Goal: Check status: Check status

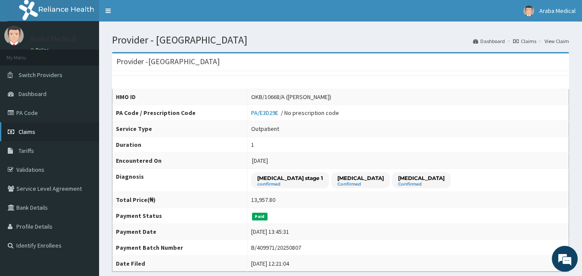
click at [31, 132] on span "Claims" at bounding box center [27, 132] width 17 height 8
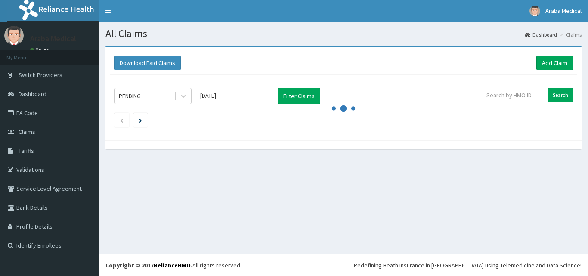
click at [511, 95] on input "text" at bounding box center [513, 95] width 64 height 15
type input "SNL/10328/B"
click at [548, 88] on input "Search" at bounding box center [560, 95] width 25 height 15
drag, startPoint x: 479, startPoint y: 95, endPoint x: 507, endPoint y: 96, distance: 28.0
click at [507, 96] on input "SNL/10328/B" at bounding box center [500, 95] width 58 height 15
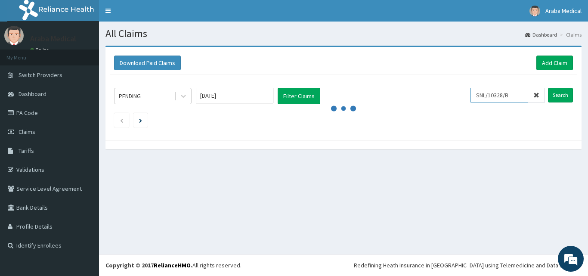
click at [508, 96] on input "SNL/10328/B" at bounding box center [500, 95] width 58 height 15
drag, startPoint x: 510, startPoint y: 94, endPoint x: 515, endPoint y: 95, distance: 4.9
click at [515, 94] on input "SNL/10328/B" at bounding box center [500, 95] width 58 height 15
click at [471, 99] on div "PENDING Aug 2025 Filter Claims" at bounding box center [292, 96] width 357 height 16
click at [493, 97] on input "SNL/10328/B" at bounding box center [500, 95] width 58 height 15
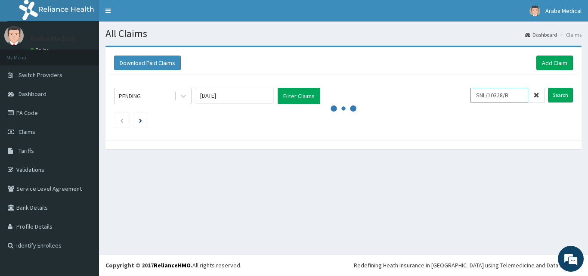
click at [493, 97] on input "SNL/10328/B" at bounding box center [500, 95] width 58 height 15
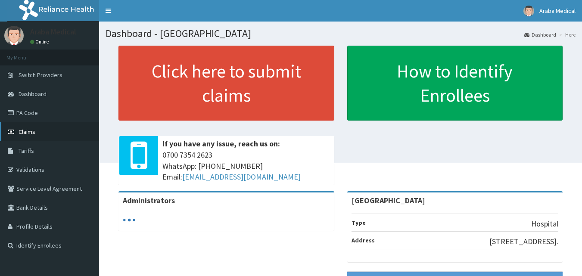
click at [31, 129] on span "Claims" at bounding box center [27, 132] width 17 height 8
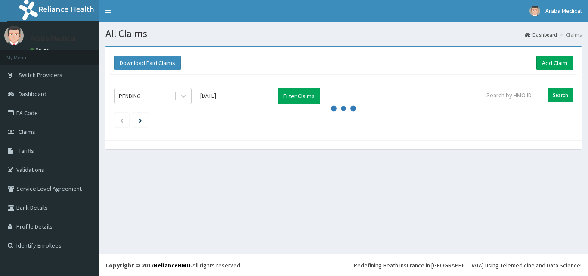
click at [513, 99] on input "text" at bounding box center [513, 95] width 64 height 15
type input "C"
type input "SNL/10328/B"
click at [563, 89] on input "Search" at bounding box center [560, 95] width 25 height 15
drag, startPoint x: 522, startPoint y: 93, endPoint x: 465, endPoint y: 92, distance: 56.9
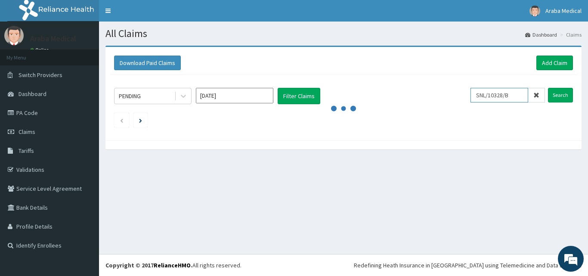
click at [465, 92] on div "PENDING Aug 2025 Filter Claims SNL/10328/B Search" at bounding box center [343, 96] width 459 height 16
click at [516, 98] on input "text" at bounding box center [513, 95] width 64 height 15
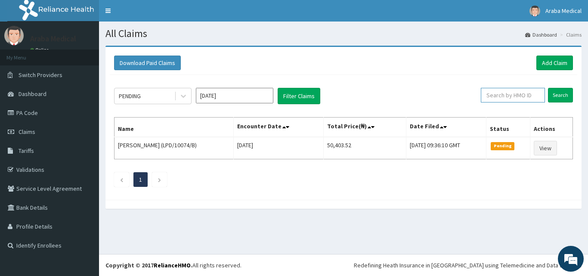
click at [504, 91] on input "text" at bounding box center [513, 95] width 64 height 15
paste input "SNL/10328/B"
click at [548, 88] on input "Search" at bounding box center [560, 95] width 25 height 15
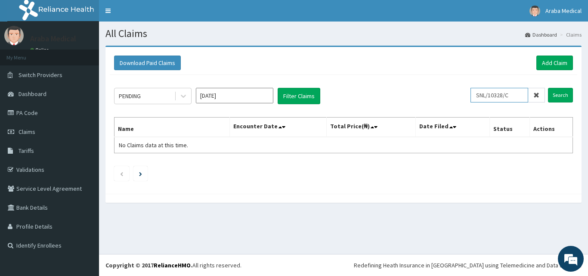
click at [548, 88] on input "Search" at bounding box center [560, 95] width 25 height 15
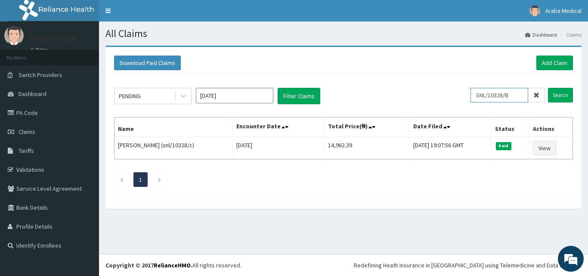
type input "SNL/10328/B"
click at [548, 88] on input "Search" at bounding box center [560, 95] width 25 height 15
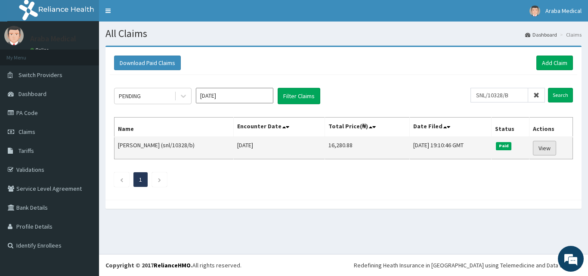
click at [544, 147] on link "View" at bounding box center [544, 148] width 23 height 15
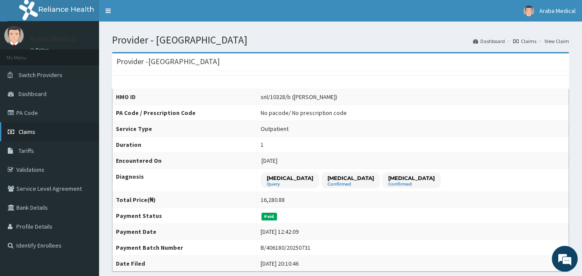
click at [32, 131] on span "Claims" at bounding box center [27, 132] width 17 height 8
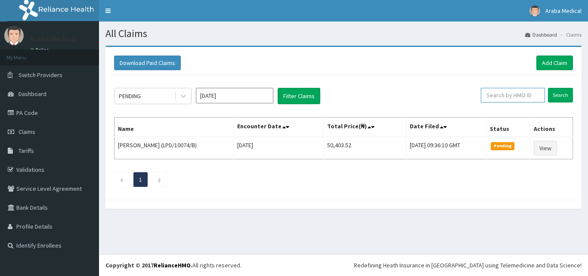
click at [511, 94] on input "text" at bounding box center [513, 95] width 64 height 15
type input "NKK/10160/A"
click at [548, 88] on input "Search" at bounding box center [560, 95] width 25 height 15
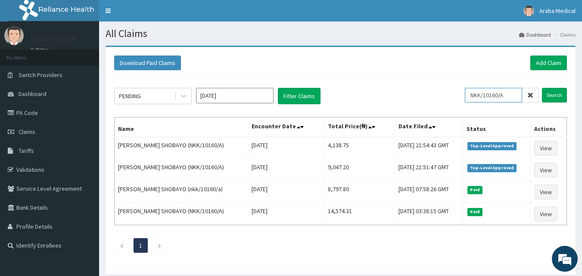
drag, startPoint x: 514, startPoint y: 95, endPoint x: 461, endPoint y: 100, distance: 53.2
click at [461, 100] on div "PENDING Aug 2025 Filter Claims NKK/10160/A Search" at bounding box center [340, 96] width 453 height 16
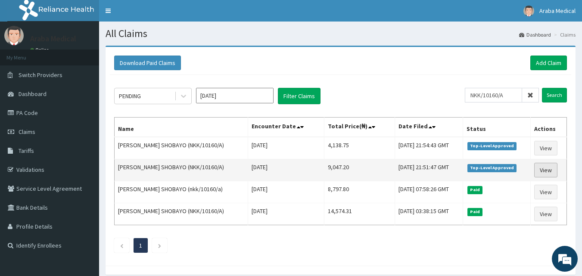
click at [554, 167] on link "View" at bounding box center [545, 170] width 23 height 15
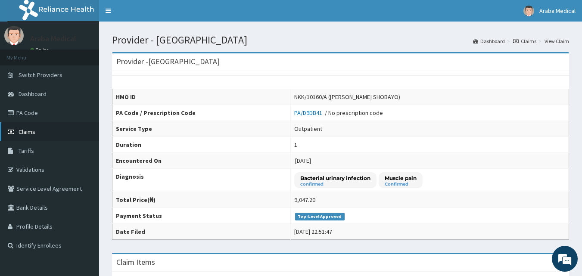
click at [42, 130] on link "Claims" at bounding box center [49, 131] width 99 height 19
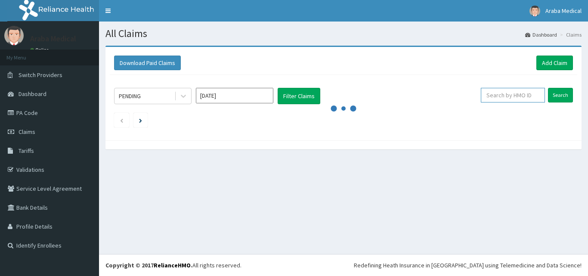
drag, startPoint x: 0, startPoint y: 0, endPoint x: 522, endPoint y: 97, distance: 531.1
click at [523, 97] on input "text" at bounding box center [513, 95] width 64 height 15
paste input "NKK/10160/A"
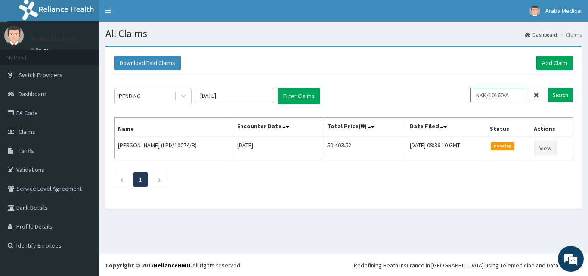
type input "NKK/10160/A"
click at [548, 88] on input "Search" at bounding box center [560, 95] width 25 height 15
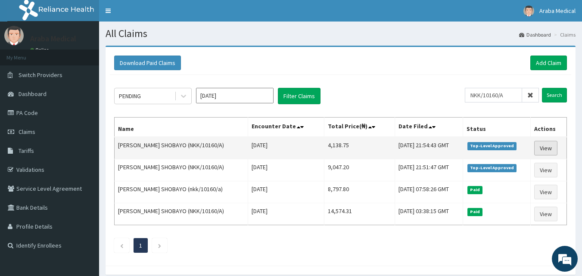
click at [539, 147] on link "View" at bounding box center [545, 148] width 23 height 15
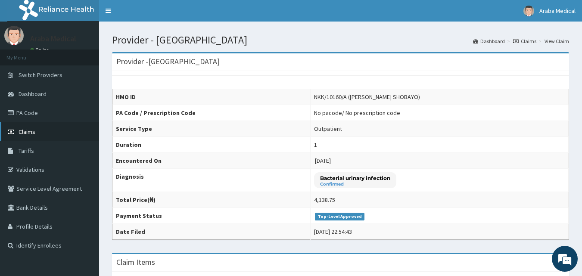
click at [43, 132] on link "Claims" at bounding box center [49, 131] width 99 height 19
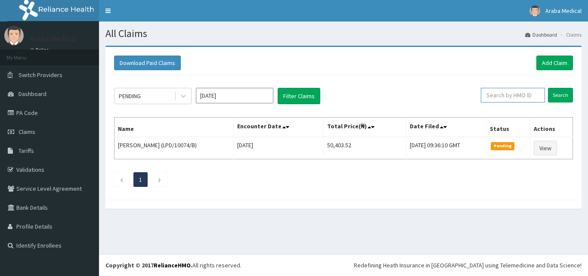
click at [502, 93] on input "text" at bounding box center [513, 95] width 64 height 15
type input "HIA/11424/A"
click at [548, 88] on input "Search" at bounding box center [560, 95] width 25 height 15
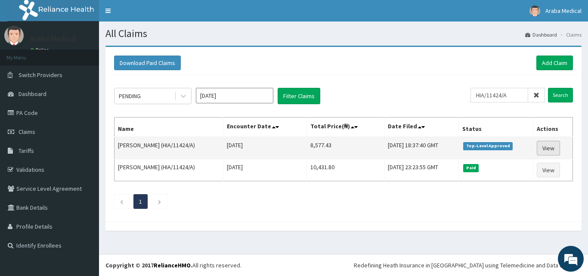
click at [542, 149] on link "View" at bounding box center [548, 148] width 23 height 15
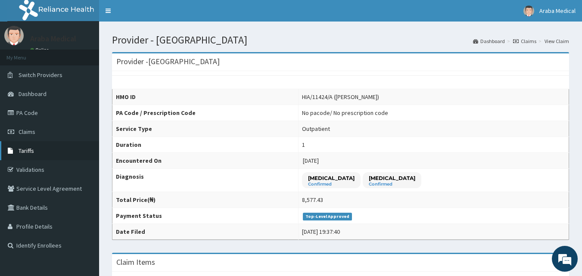
click at [41, 154] on link "Tariffs" at bounding box center [49, 150] width 99 height 19
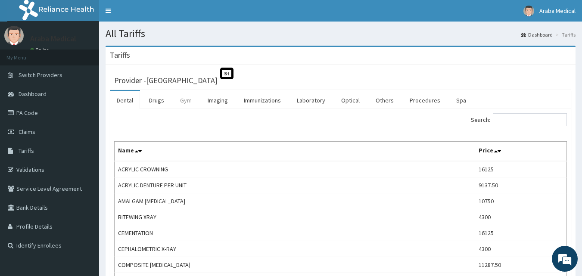
drag, startPoint x: 157, startPoint y: 100, endPoint x: 179, endPoint y: 96, distance: 22.5
click at [158, 100] on link "Drugs" at bounding box center [156, 100] width 29 height 18
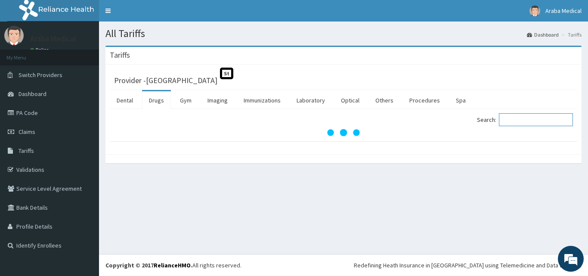
click at [521, 118] on input "Search:" at bounding box center [536, 119] width 74 height 13
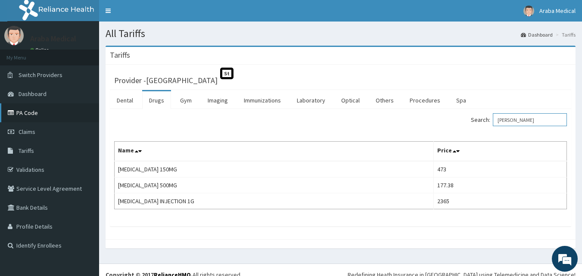
type input "TRAN"
click at [27, 109] on link "PA Code" at bounding box center [49, 112] width 99 height 19
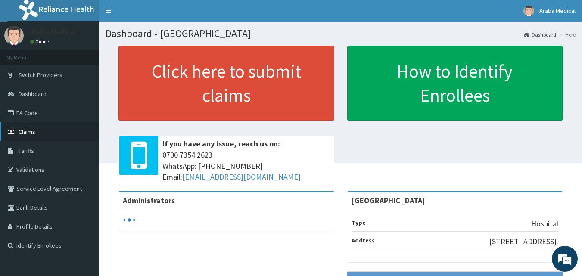
click at [8, 132] on icon at bounding box center [12, 132] width 9 height 6
click at [28, 111] on link "PA Code" at bounding box center [49, 112] width 99 height 19
click at [33, 113] on link "PA Code" at bounding box center [49, 112] width 99 height 19
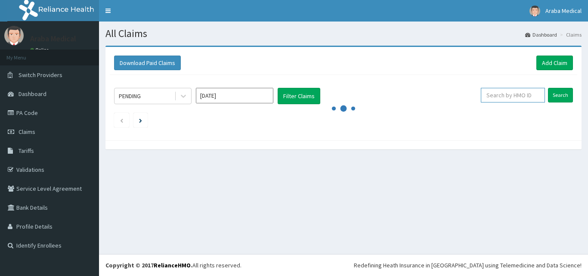
click at [503, 96] on input "text" at bounding box center [513, 95] width 64 height 15
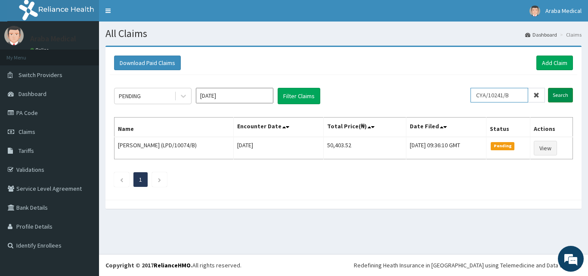
type input "CYA/10241/B"
click at [560, 96] on input "Search" at bounding box center [560, 95] width 25 height 15
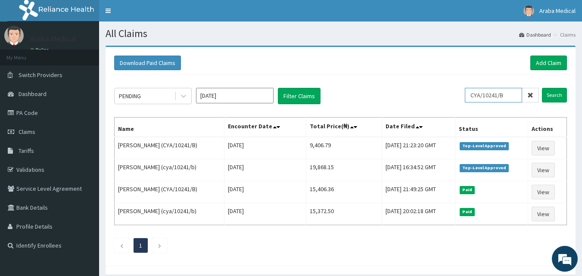
drag, startPoint x: 519, startPoint y: 95, endPoint x: 459, endPoint y: 92, distance: 60.4
click at [459, 92] on div "PENDING Aug 2025 Filter Claims CYA/10241/B Search" at bounding box center [340, 96] width 453 height 16
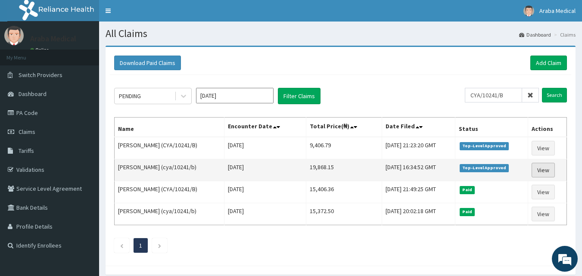
click at [546, 168] on link "View" at bounding box center [543, 170] width 23 height 15
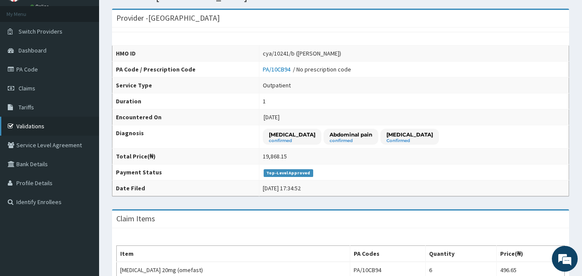
scroll to position [43, 0]
click at [28, 90] on span "Claims" at bounding box center [27, 89] width 17 height 8
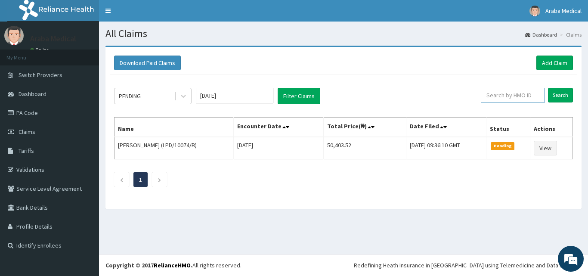
click at [510, 97] on input "text" at bounding box center [513, 95] width 64 height 15
type input "WKP/10098/C"
click at [548, 88] on input "Search" at bounding box center [560, 95] width 25 height 15
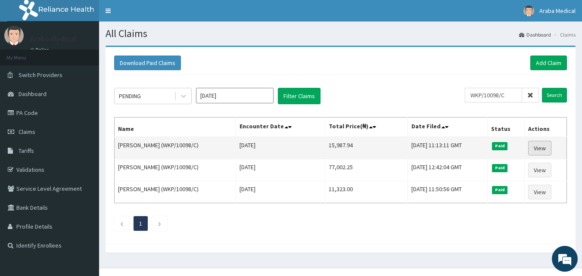
click at [548, 145] on link "View" at bounding box center [539, 148] width 23 height 15
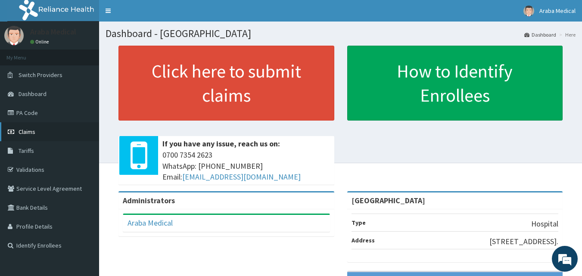
click at [25, 135] on span "Claims" at bounding box center [27, 132] width 17 height 8
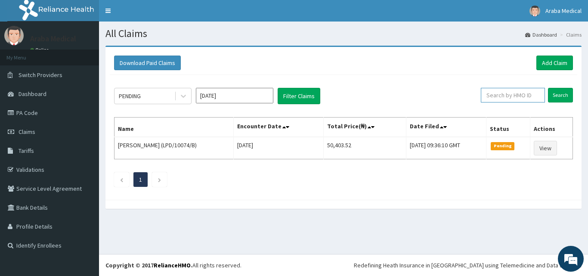
click at [524, 100] on input "text" at bounding box center [513, 95] width 64 height 15
type input "TQS/10010/A"
click at [548, 88] on input "Search" at bounding box center [560, 95] width 25 height 15
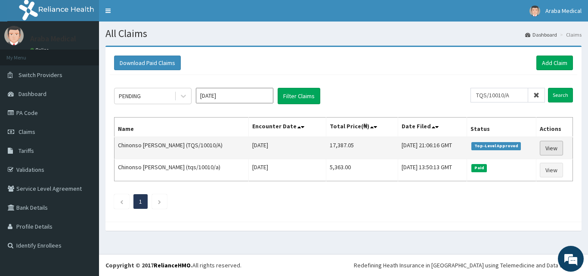
click at [554, 149] on link "View" at bounding box center [551, 148] width 23 height 15
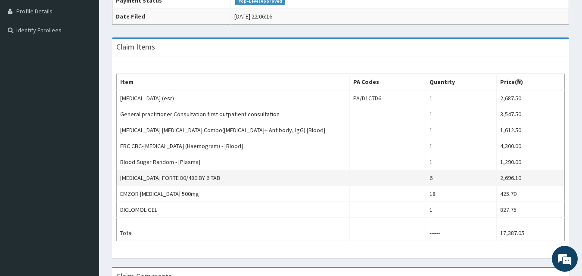
scroll to position [43, 0]
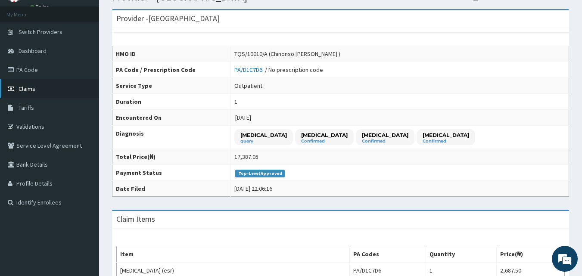
click at [30, 90] on span "Claims" at bounding box center [27, 89] width 17 height 8
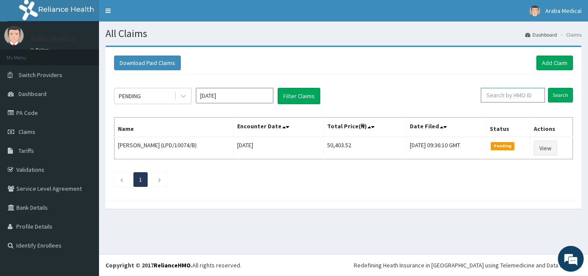
click at [518, 97] on input "text" at bounding box center [513, 95] width 64 height 15
type input "XIA/10954/A"
click at [548, 88] on input "Search" at bounding box center [560, 95] width 25 height 15
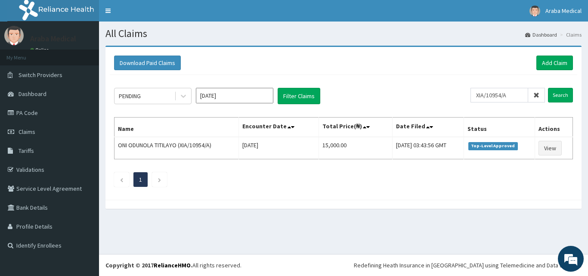
click at [586, 131] on div "Download Paid Claims Add Claim × Note you can only download claims within a max…" at bounding box center [343, 132] width 489 height 172
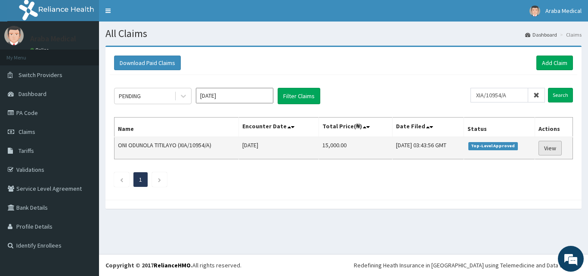
click at [549, 147] on link "View" at bounding box center [550, 148] width 23 height 15
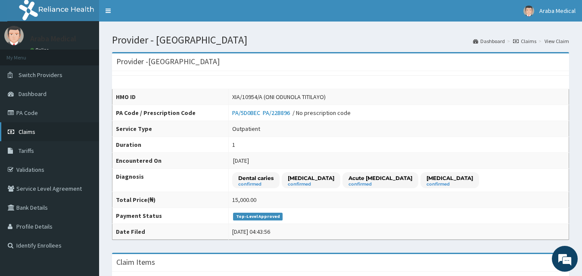
click at [31, 131] on span "Claims" at bounding box center [27, 132] width 17 height 8
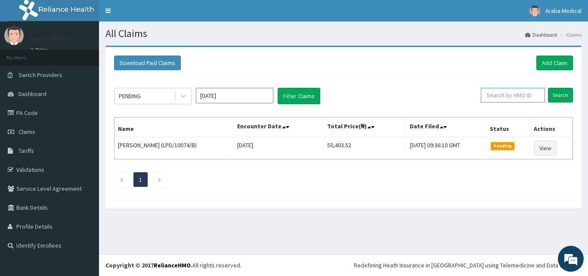
click at [519, 98] on input "text" at bounding box center [513, 95] width 64 height 15
type input "FAT/10063/A"
click at [548, 88] on input "Search" at bounding box center [560, 95] width 25 height 15
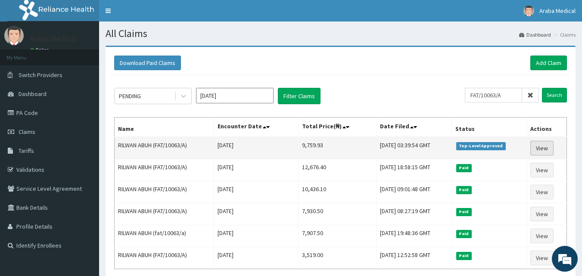
click at [540, 152] on link "View" at bounding box center [541, 148] width 23 height 15
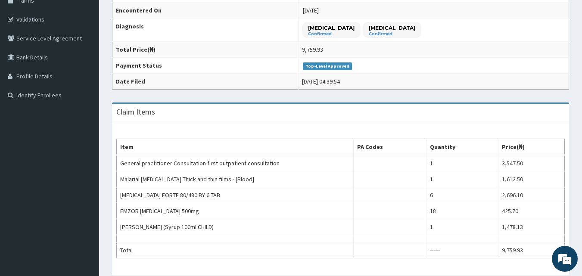
scroll to position [86, 0]
